Goal: Navigation & Orientation: Find specific page/section

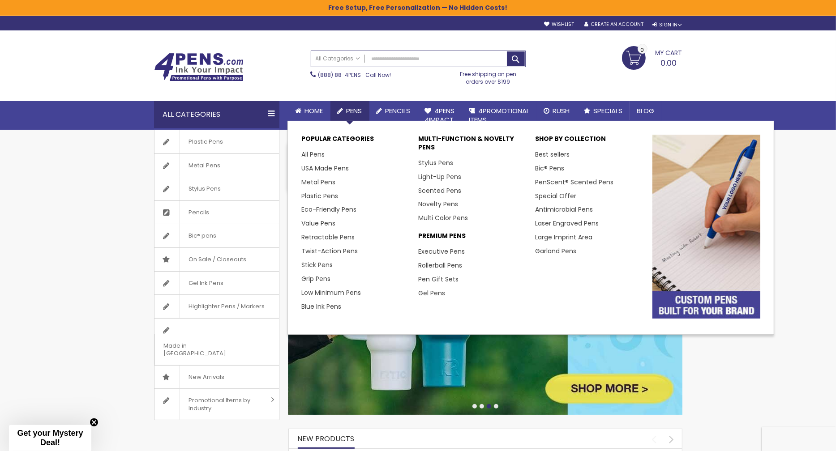
click at [330, 136] on p "Popular Categories" at bounding box center [355, 141] width 108 height 13
click at [366, 149] on li "All Pens" at bounding box center [355, 155] width 108 height 14
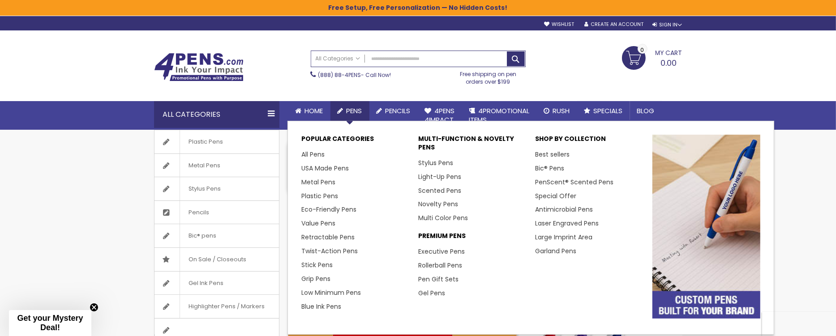
click at [698, 227] on img at bounding box center [706, 227] width 108 height 184
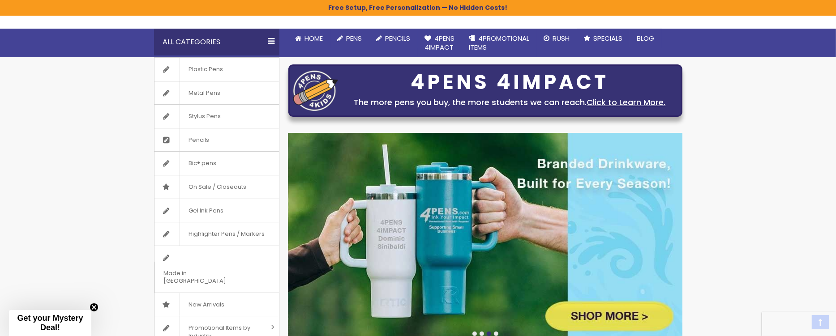
scroll to position [81, 0]
